Goal: Task Accomplishment & Management: Manage account settings

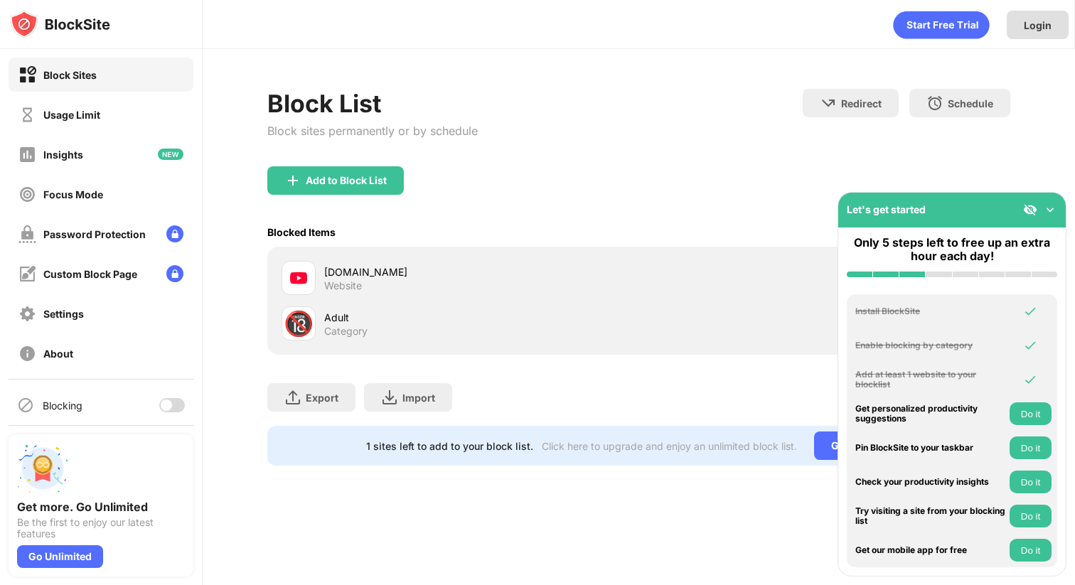
click at [1056, 23] on div "Login" at bounding box center [1038, 25] width 62 height 28
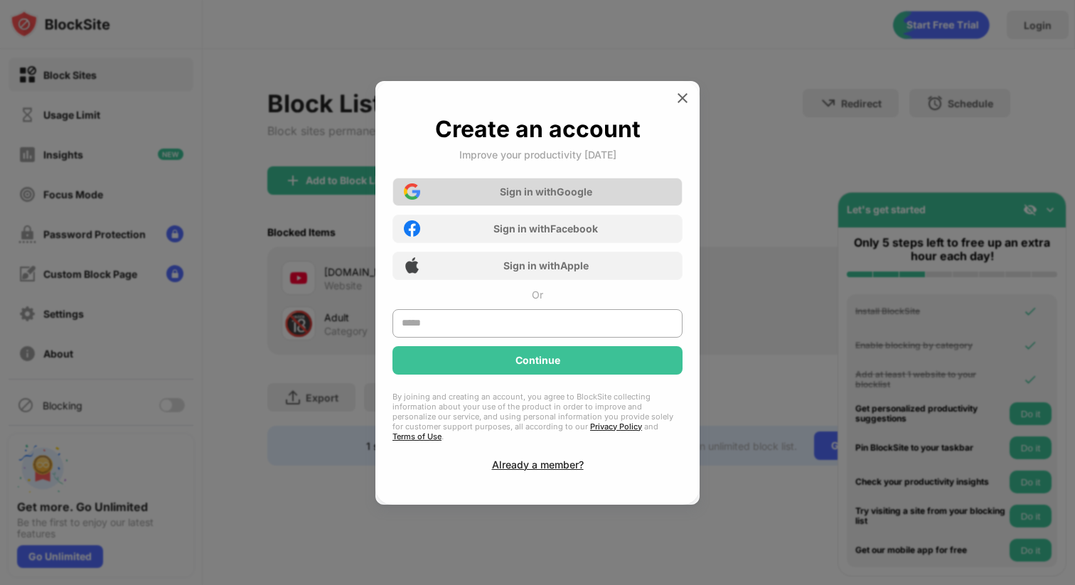
click at [653, 188] on div "Sign in with Google" at bounding box center [538, 192] width 290 height 28
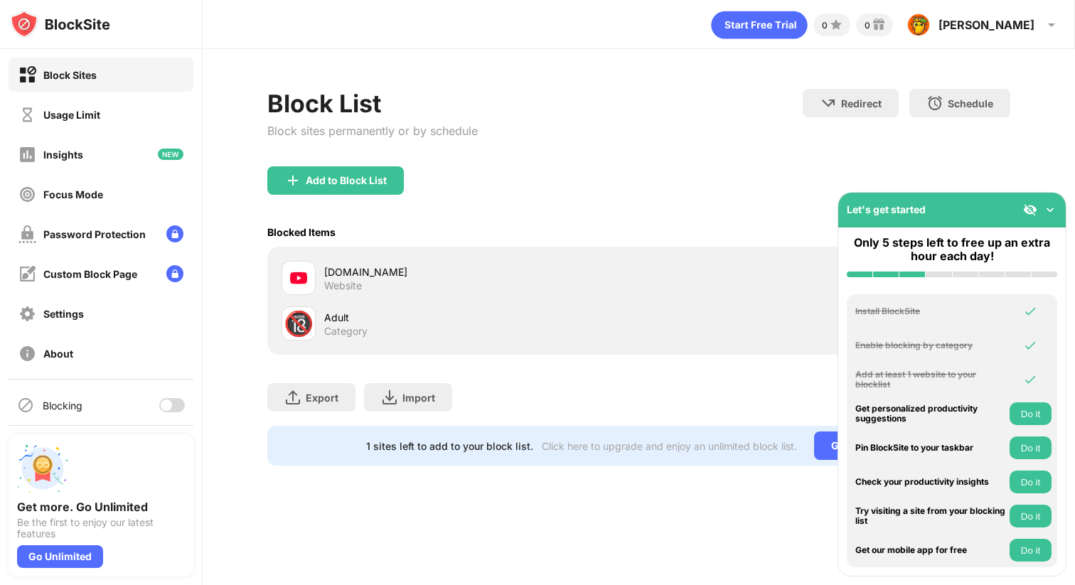
click at [173, 398] on div at bounding box center [172, 405] width 26 height 14
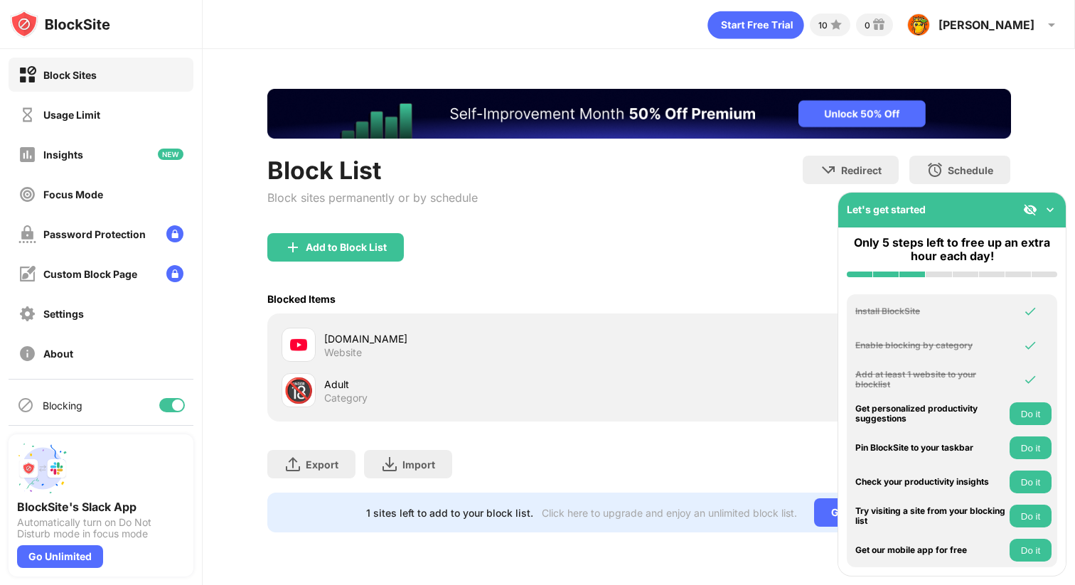
click at [176, 408] on div at bounding box center [177, 405] width 11 height 11
